Goal: Entertainment & Leisure: Consume media (video, audio)

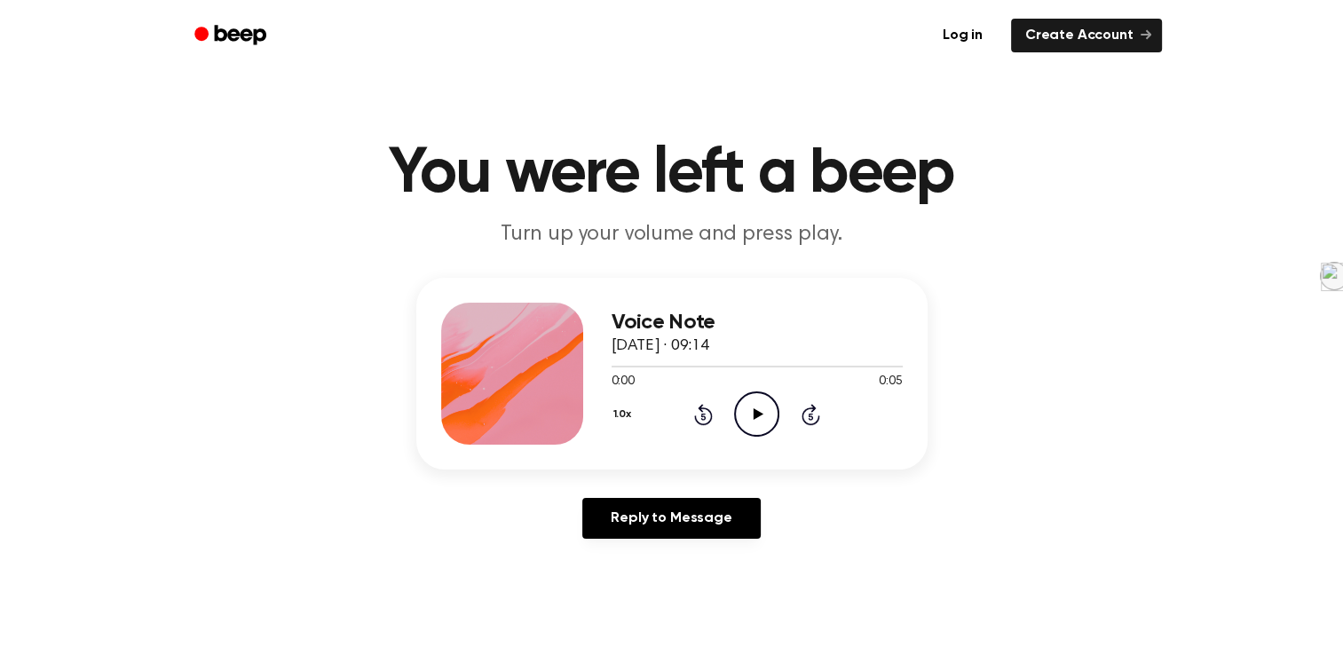
click at [764, 406] on icon "Play Audio" at bounding box center [756, 413] width 45 height 45
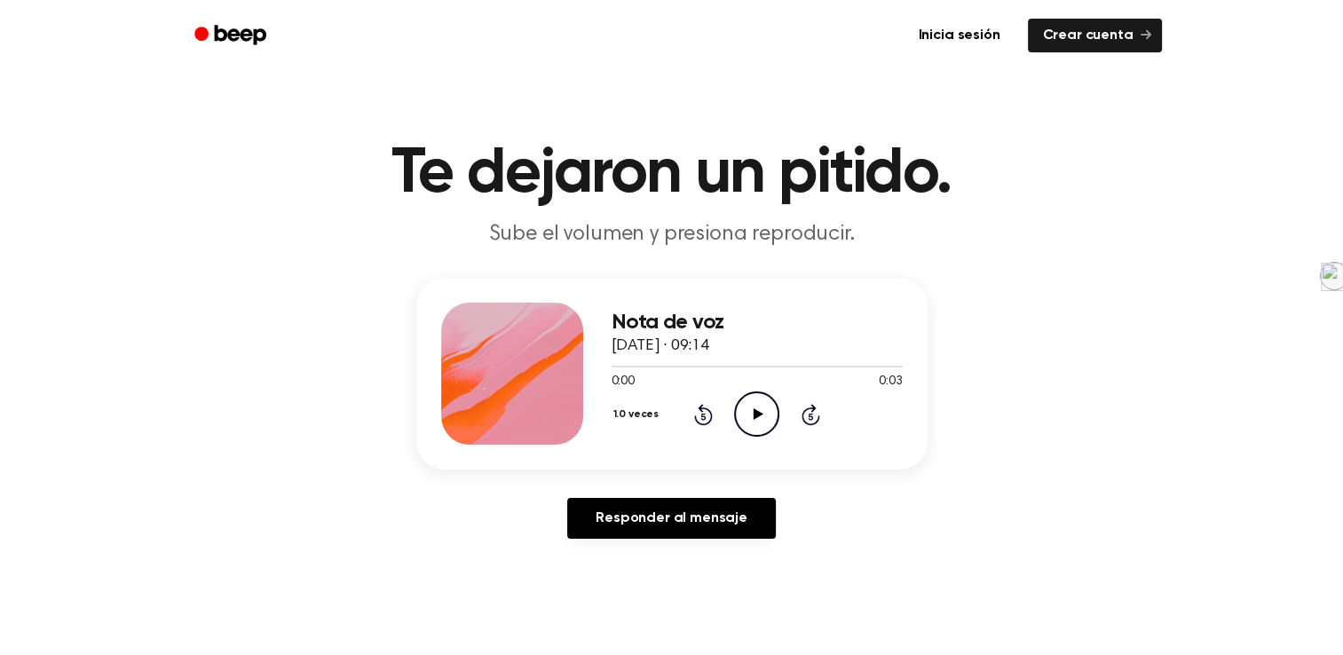
click at [750, 404] on icon "Reproducir audio" at bounding box center [756, 413] width 45 height 45
click at [747, 399] on icon "Reproducir audio" at bounding box center [756, 413] width 45 height 45
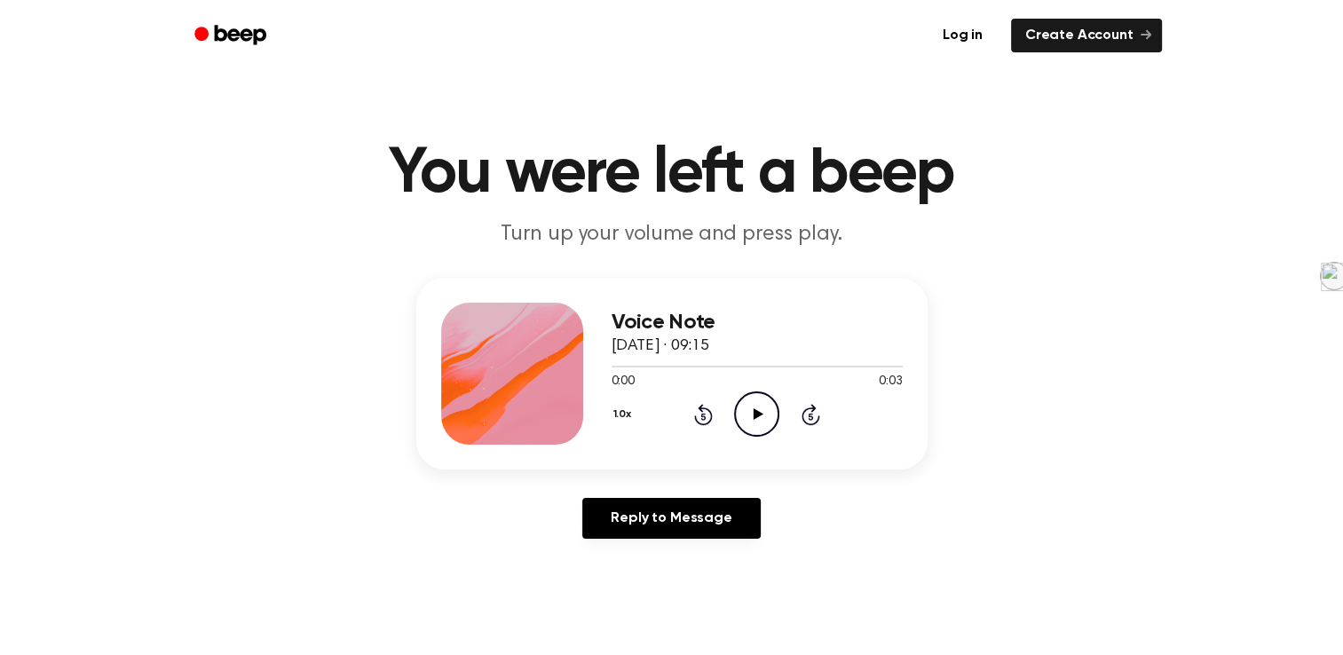
click at [752, 424] on icon "Play Audio" at bounding box center [756, 413] width 45 height 45
click at [749, 412] on icon "Play Audio" at bounding box center [756, 413] width 45 height 45
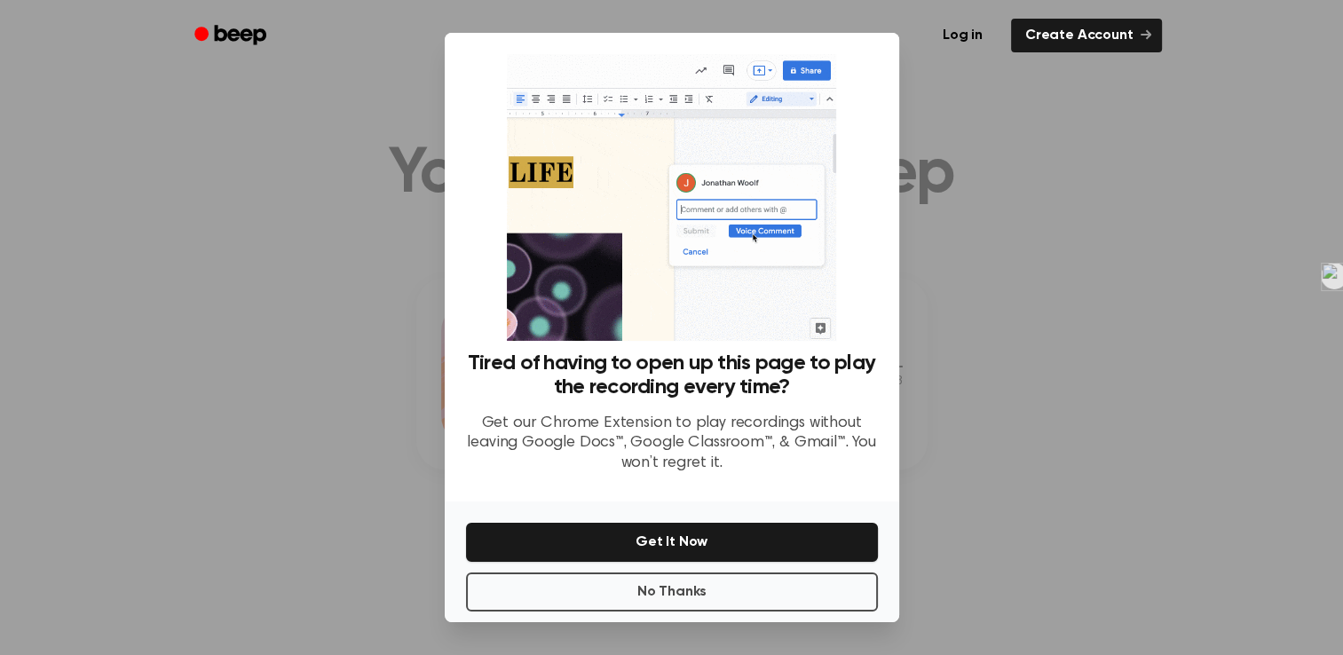
click at [958, 234] on div at bounding box center [671, 327] width 1343 height 655
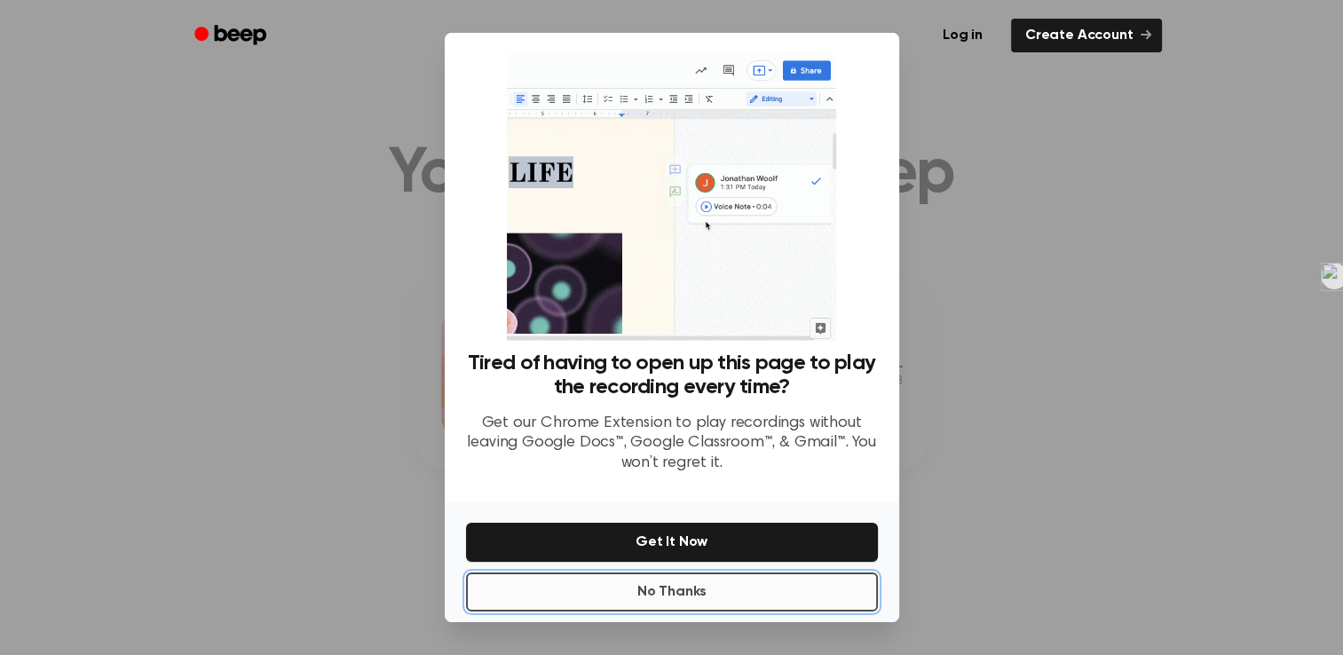
click at [541, 580] on button "No Thanks" at bounding box center [672, 591] width 412 height 39
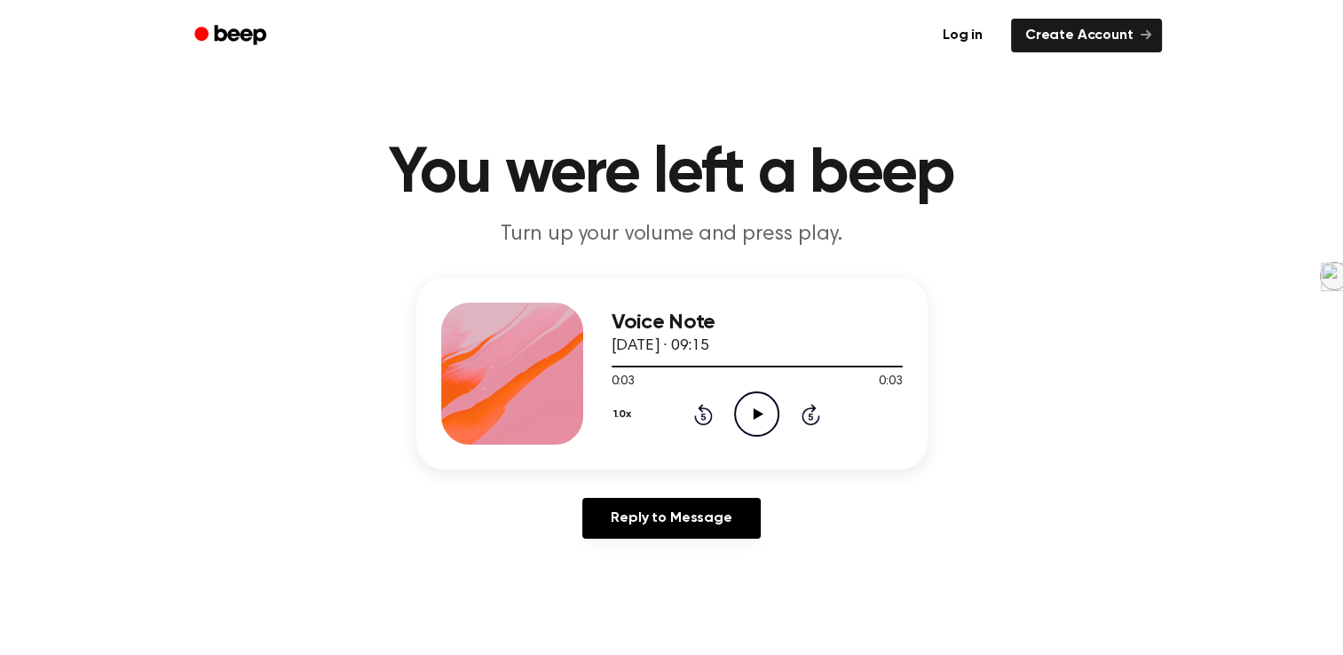
click at [752, 417] on icon "Play Audio" at bounding box center [756, 413] width 45 height 45
click at [756, 408] on icon "Play Audio" at bounding box center [756, 413] width 45 height 45
click at [751, 406] on icon "Play Audio" at bounding box center [756, 413] width 45 height 45
click at [749, 410] on icon "Play Audio" at bounding box center [756, 413] width 45 height 45
click at [749, 415] on icon "Play Audio" at bounding box center [756, 413] width 45 height 45
